Goal: Task Accomplishment & Management: Manage account settings

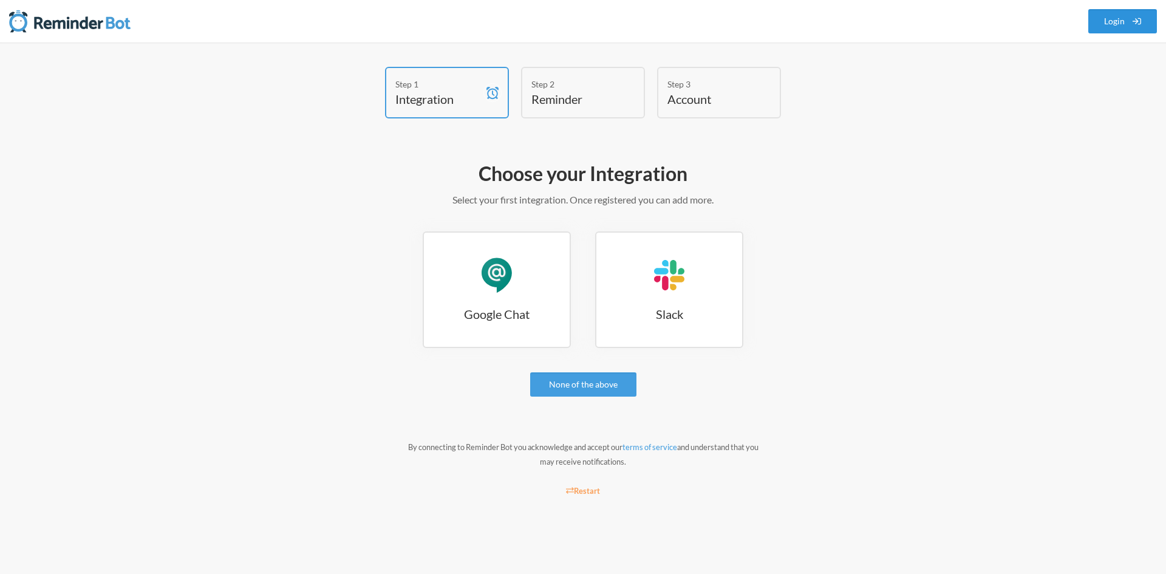
click at [1105, 24] on link "Login" at bounding box center [1122, 21] width 69 height 24
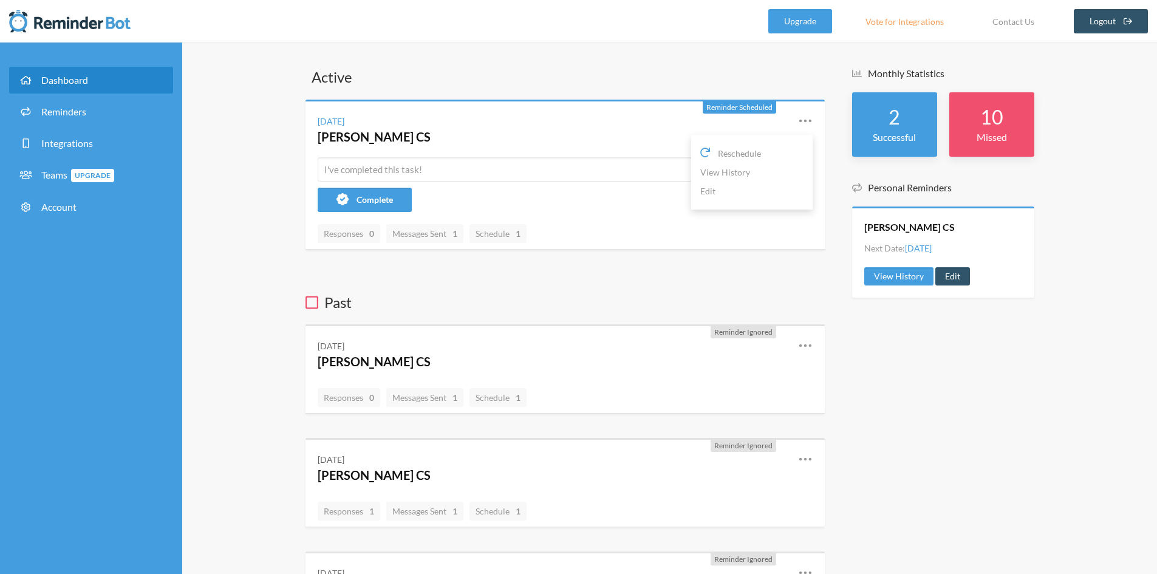
click at [803, 115] on icon at bounding box center [805, 121] width 15 height 15
click at [803, 116] on icon at bounding box center [805, 121] width 15 height 15
click at [366, 176] on input "text" at bounding box center [565, 169] width 495 height 24
click at [488, 234] on span "Schedule 1" at bounding box center [498, 233] width 45 height 10
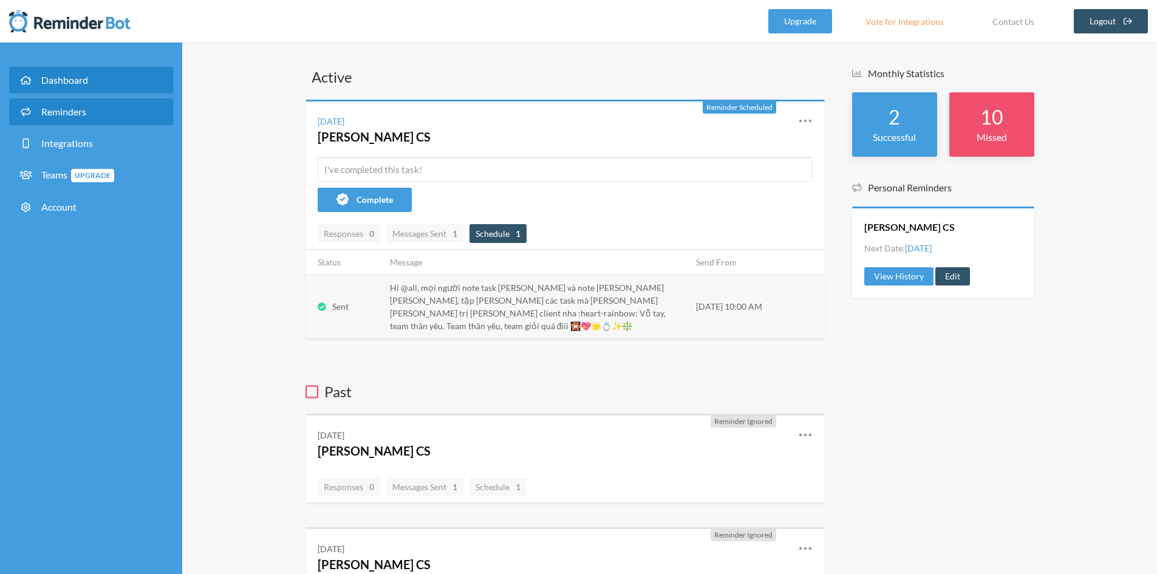
click at [123, 117] on link "Reminders" at bounding box center [91, 111] width 164 height 27
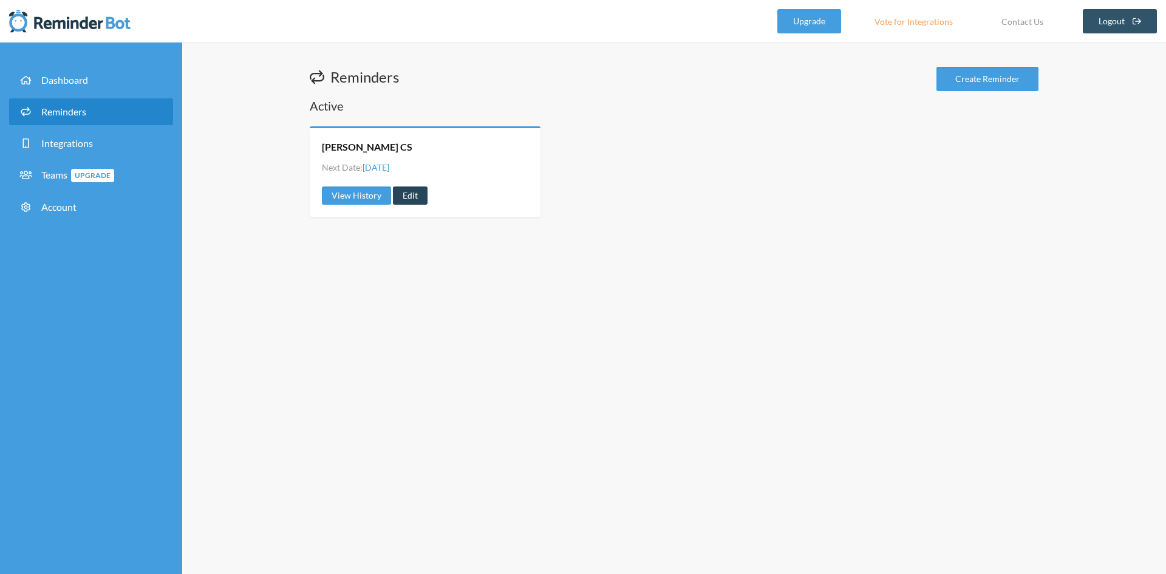
click at [409, 198] on link "Edit" at bounding box center [410, 195] width 35 height 18
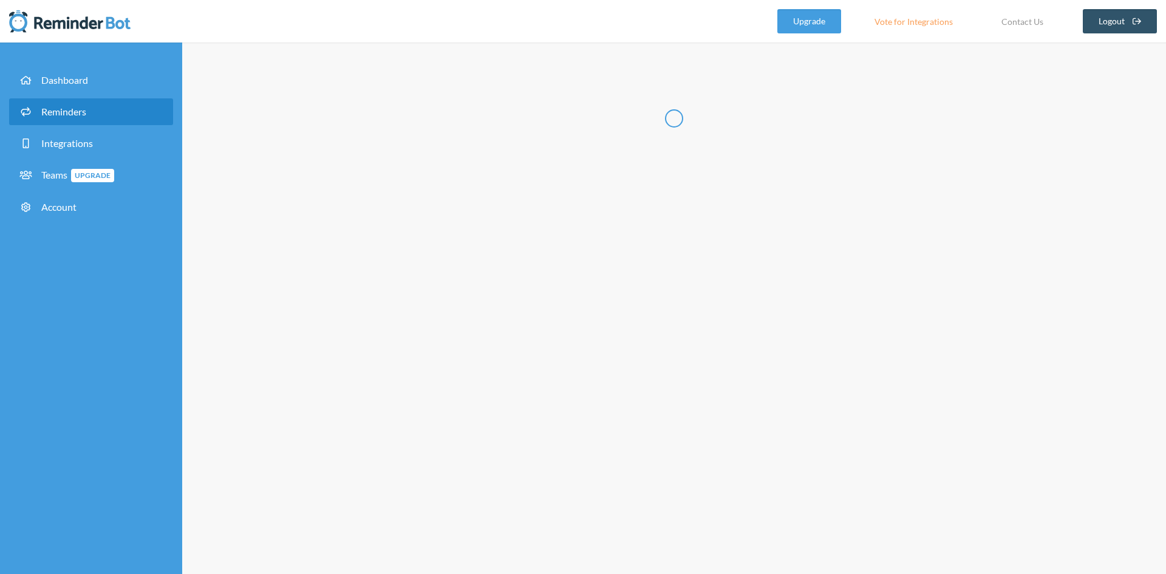
radio input "false"
radio input "true"
type input "[PERSON_NAME] CS"
select select "10:00:00"
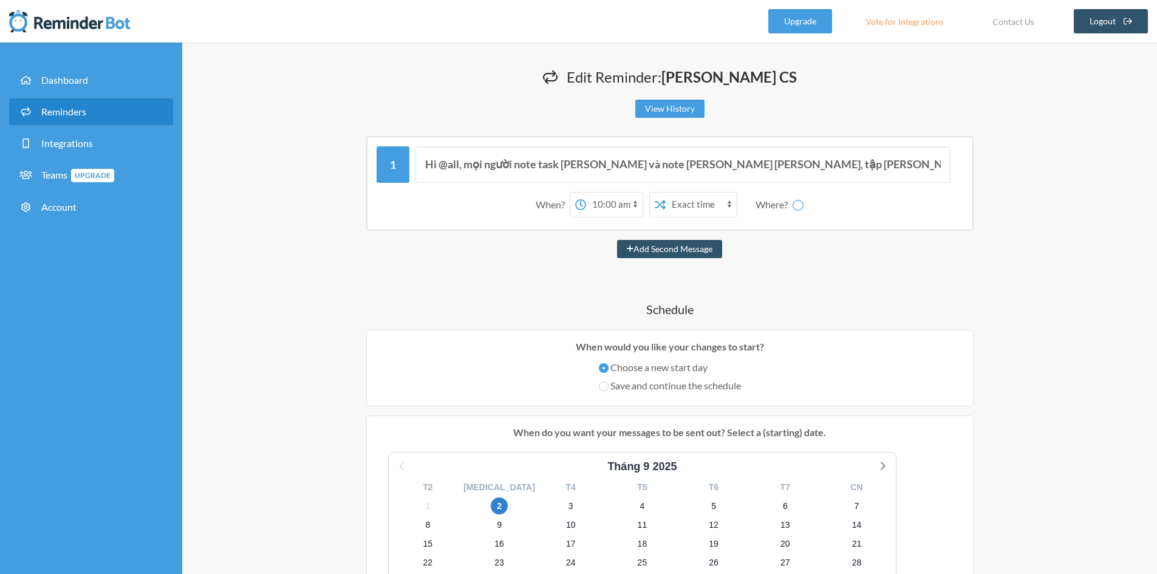
select select "spaces/AAQAm752uA8"
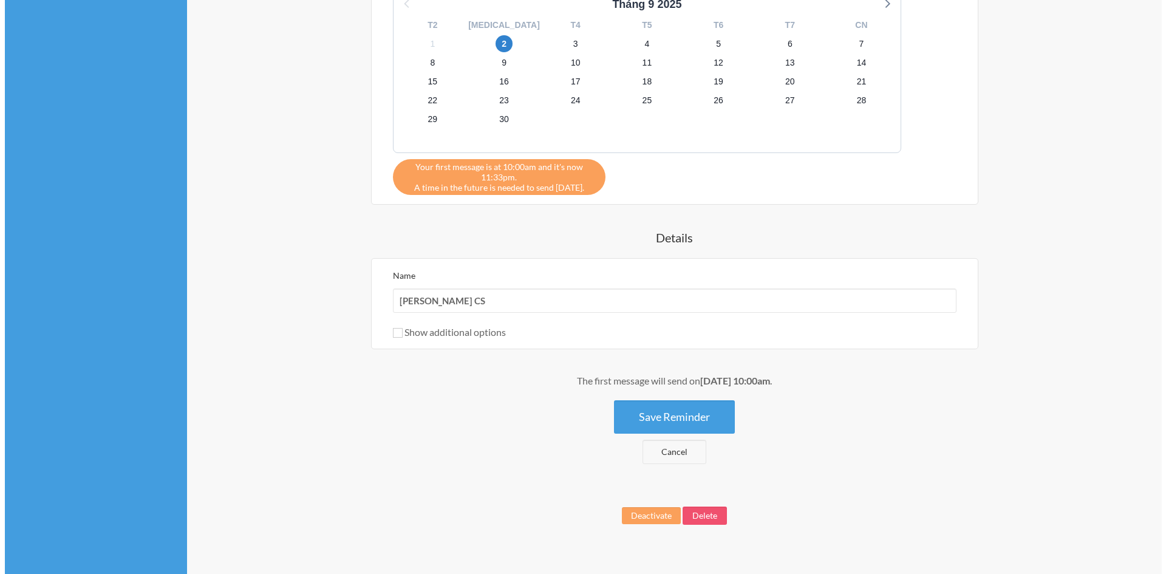
scroll to position [480, 0]
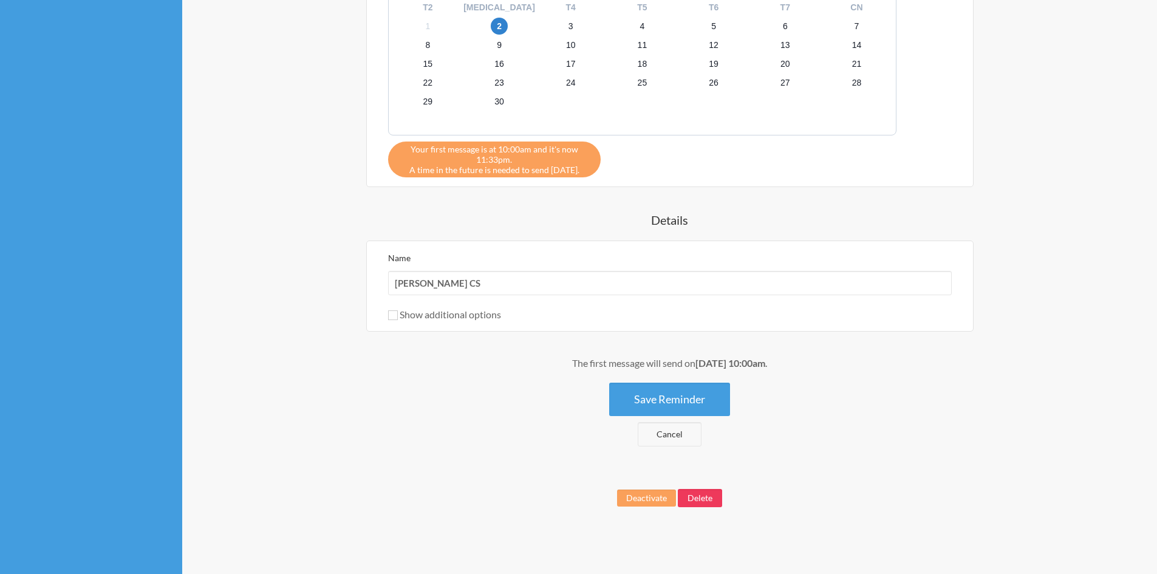
click at [706, 498] on button "Delete" at bounding box center [700, 498] width 44 height 18
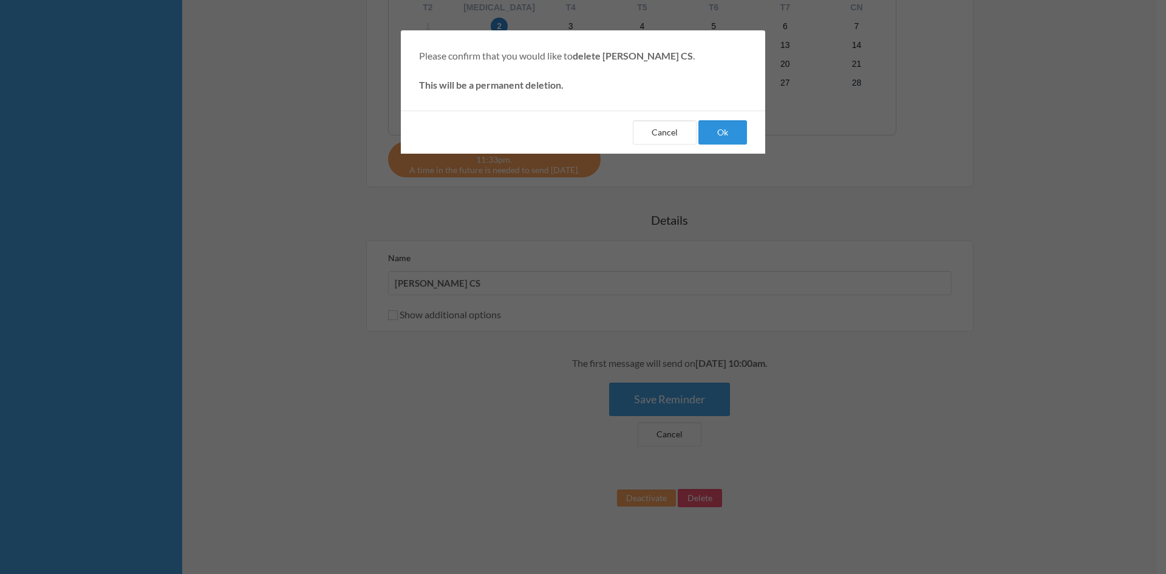
click at [726, 140] on button "Ok" at bounding box center [722, 132] width 49 height 24
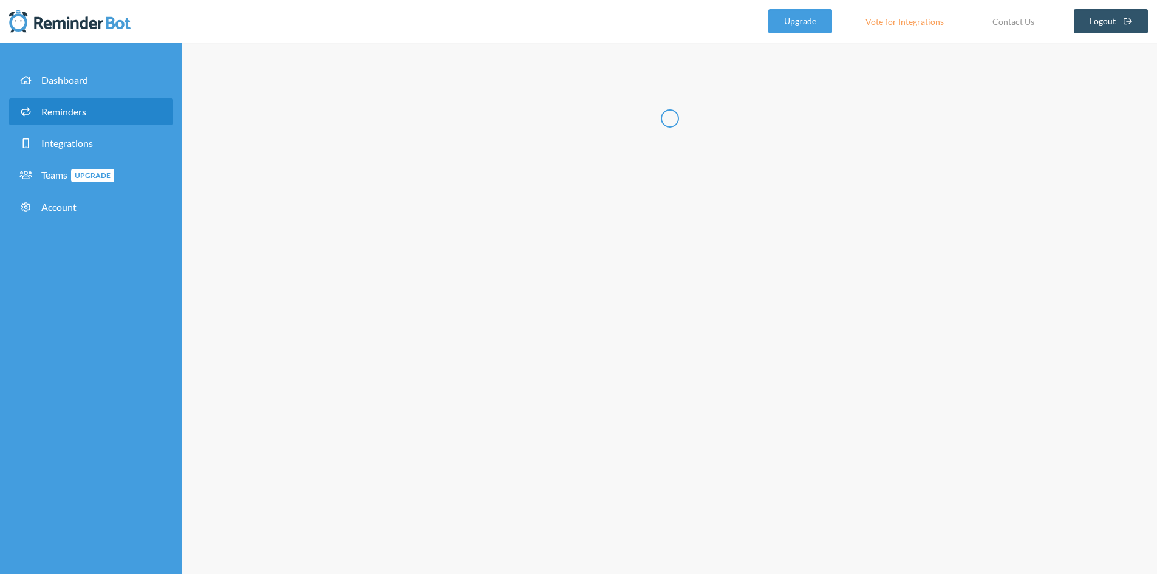
select select "09:30:00"
select select "10:30:00"
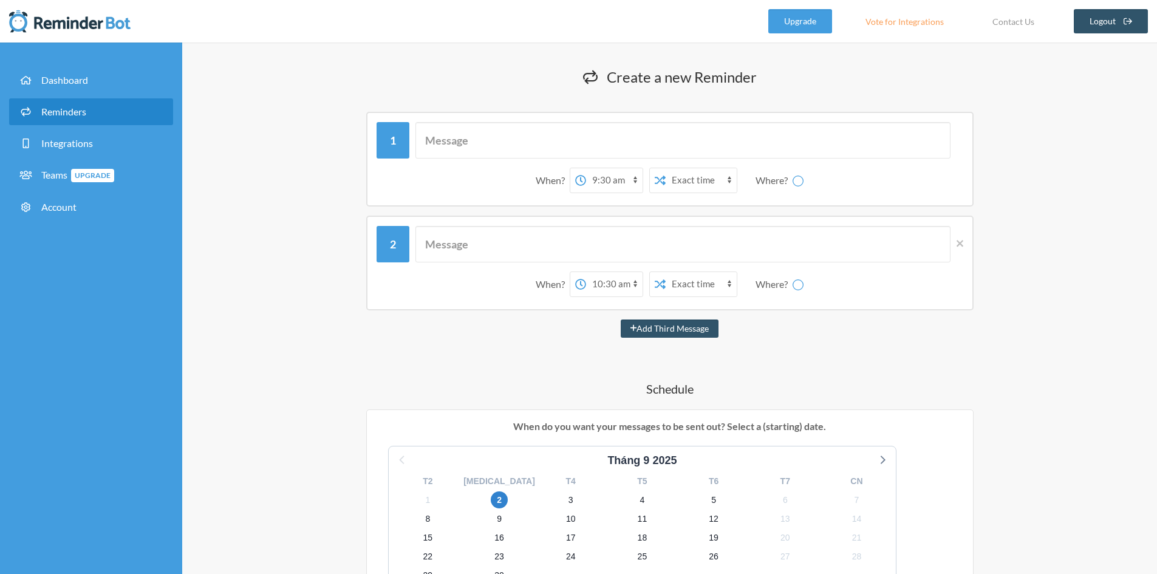
select select "spaces/AAQAm752uA8"
